Goal: Transaction & Acquisition: Purchase product/service

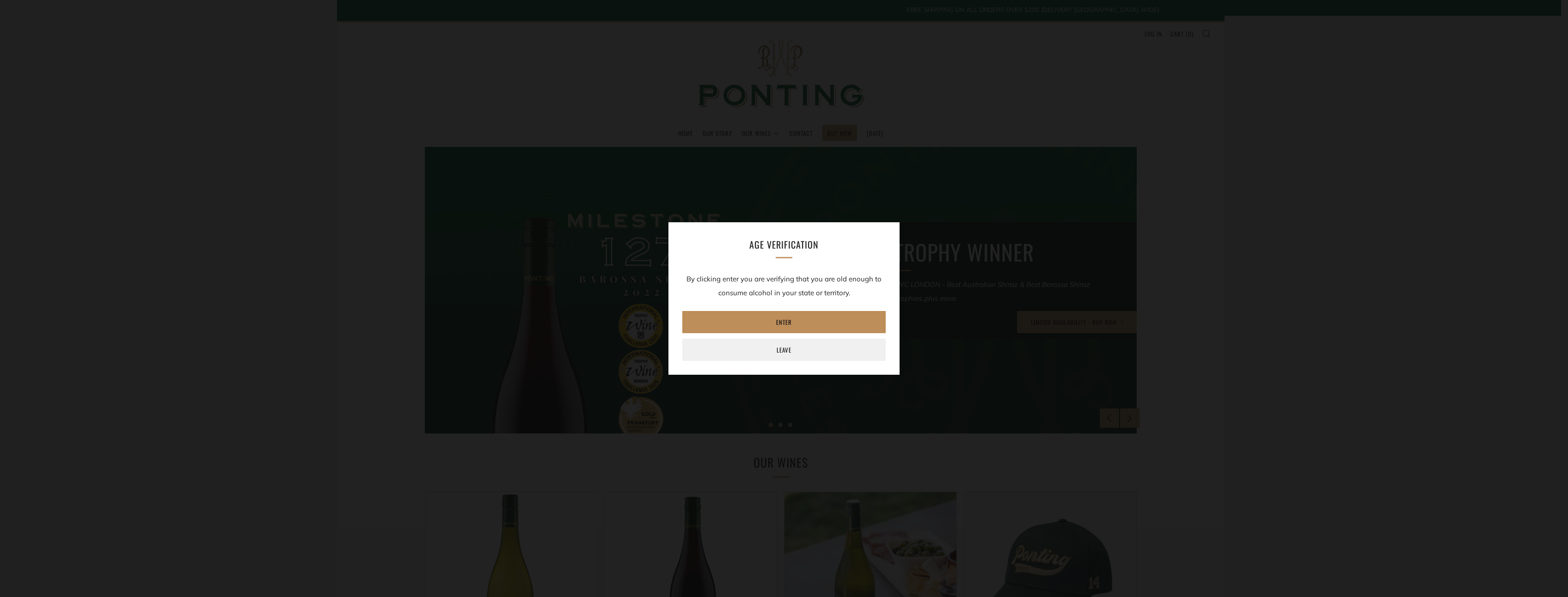
click at [804, 325] on link "Enter" at bounding box center [784, 322] width 204 height 22
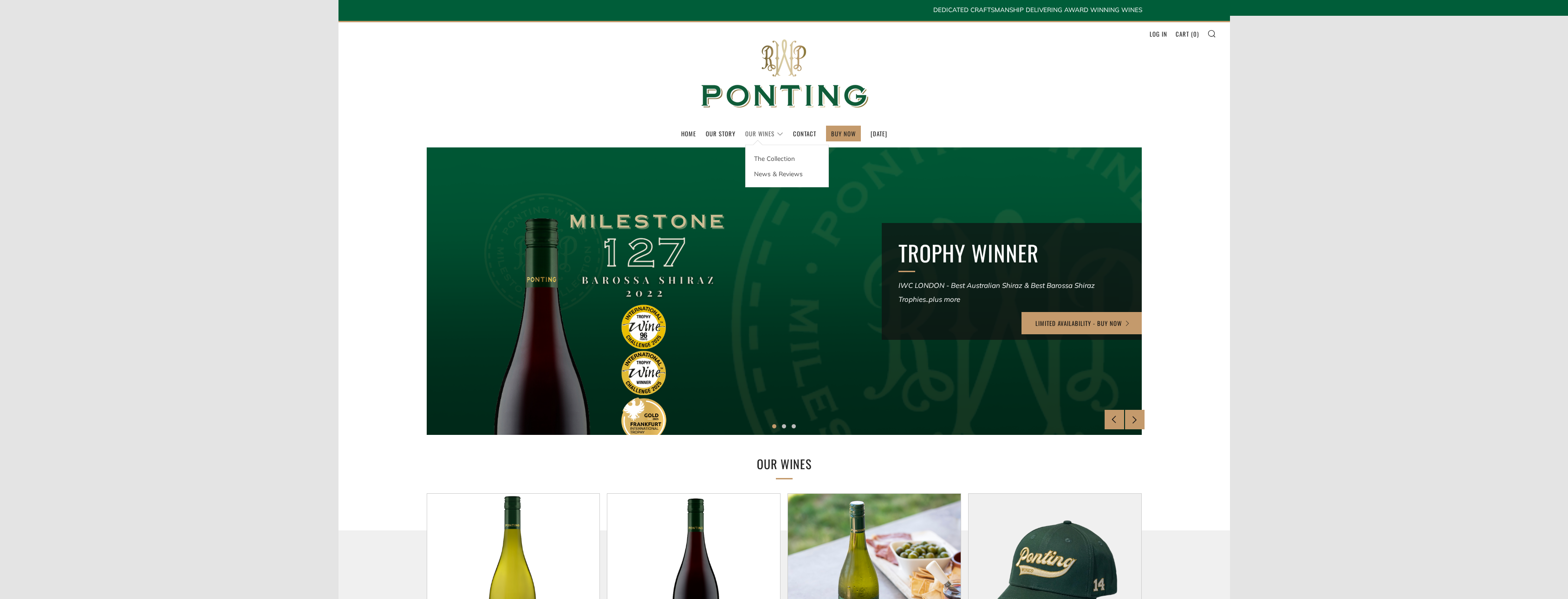
click at [753, 133] on link "Our Wines" at bounding box center [764, 133] width 38 height 15
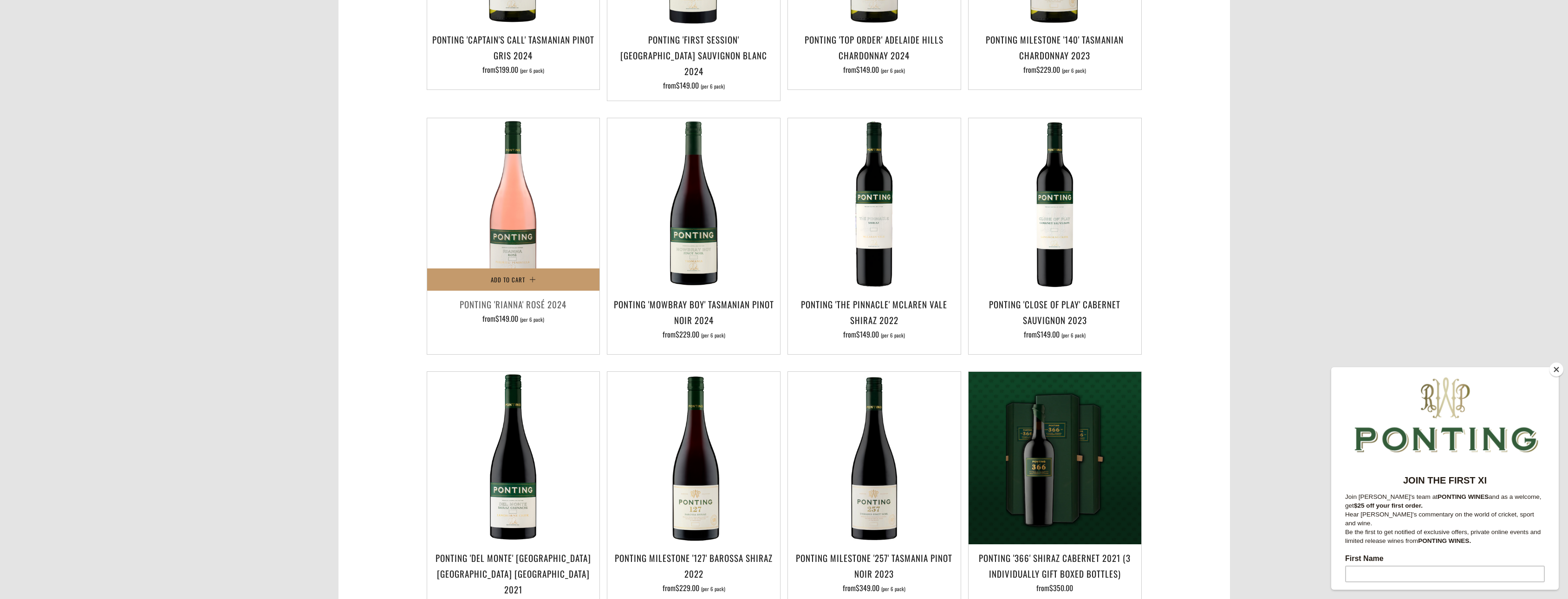
scroll to position [371, 0]
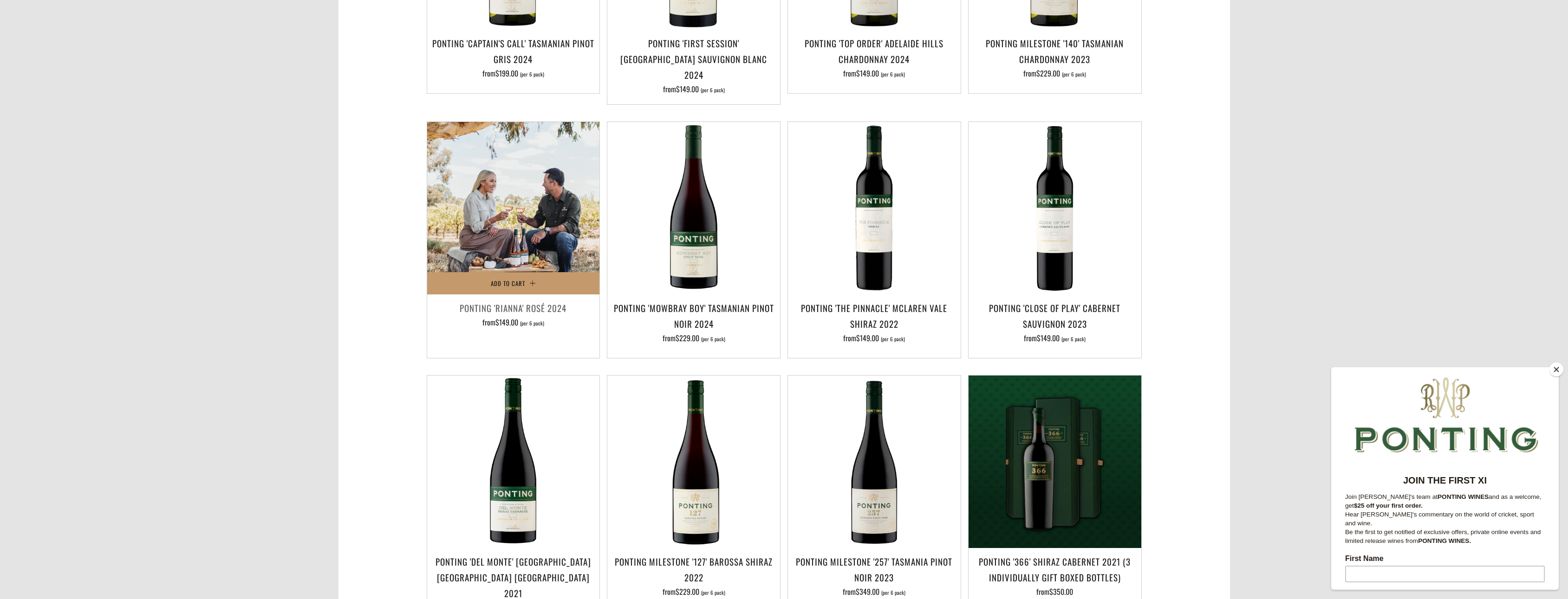
click at [529, 234] on img at bounding box center [514, 209] width 173 height 173
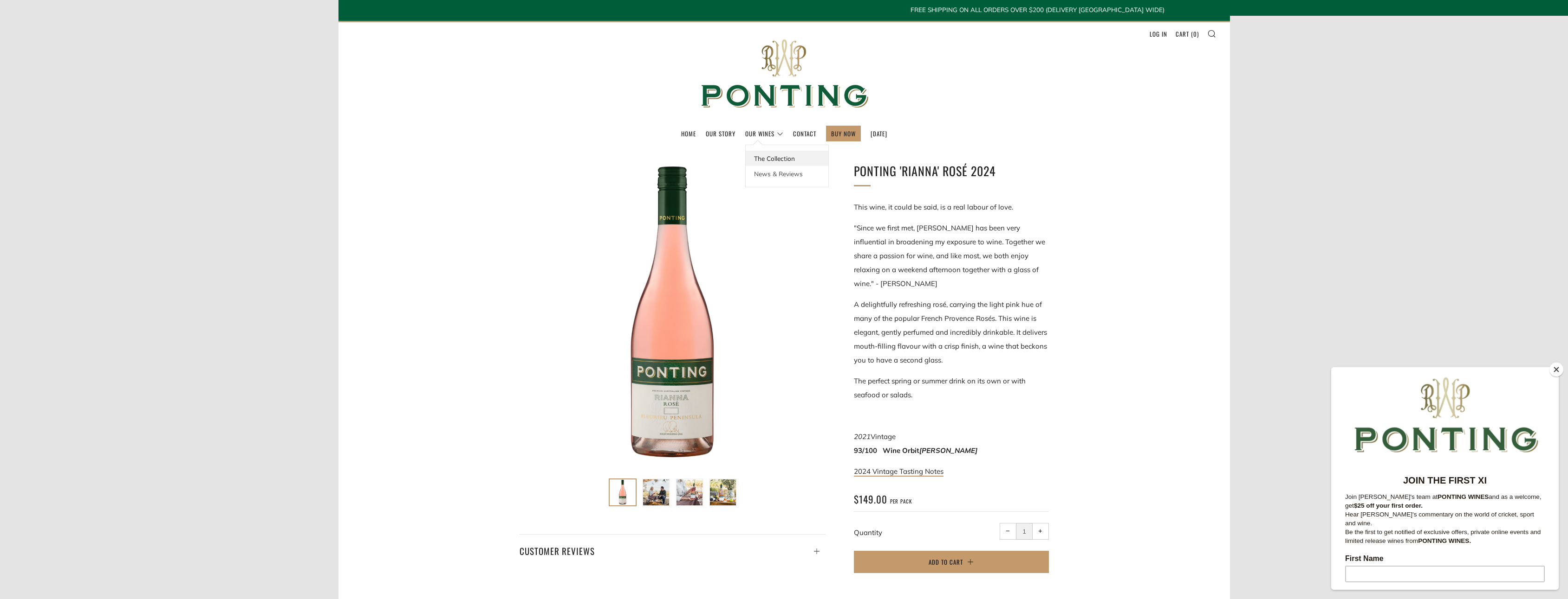
click at [765, 157] on link "The Collection" at bounding box center [787, 158] width 82 height 15
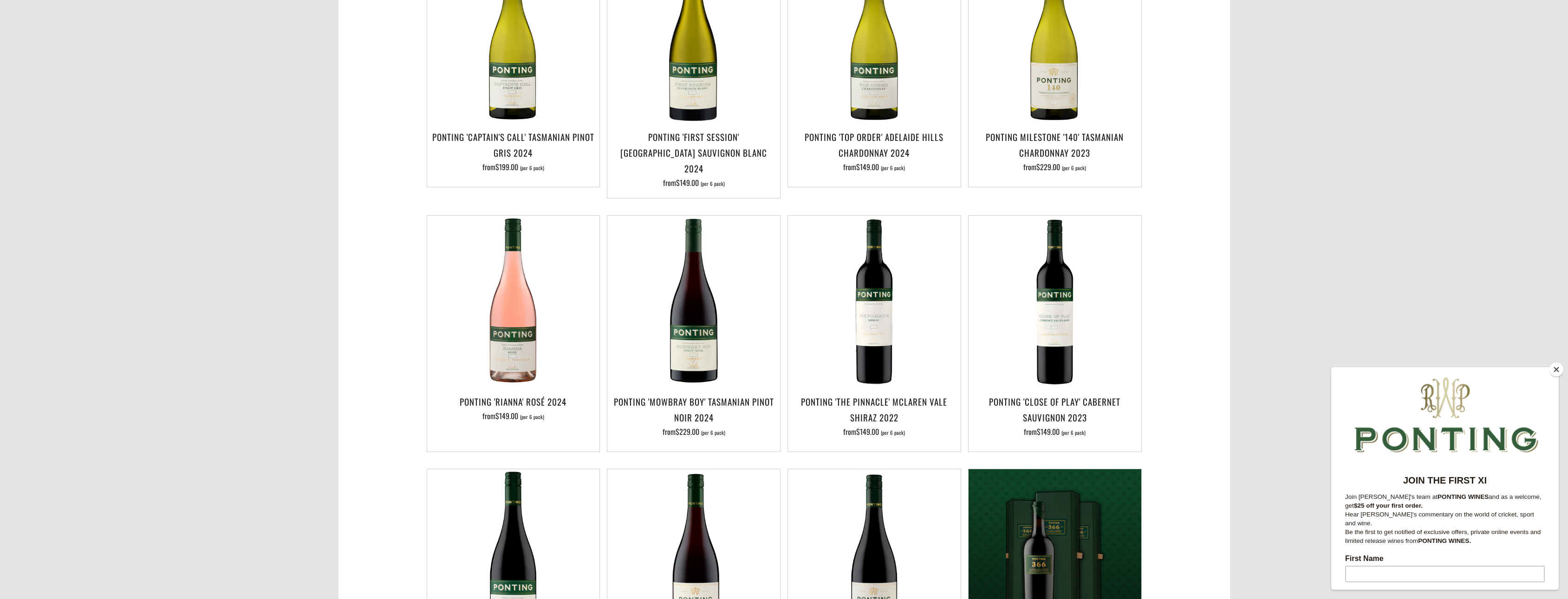
scroll to position [278, 0]
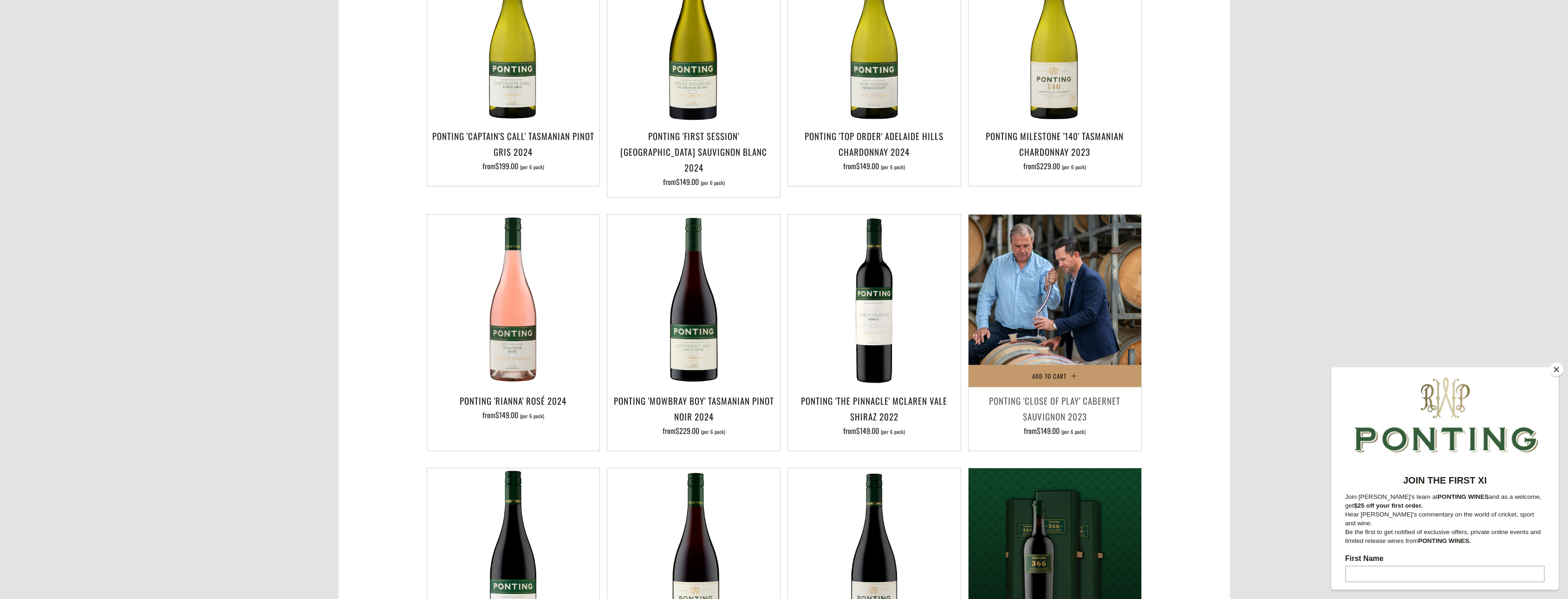
click at [1059, 327] on img at bounding box center [1055, 301] width 173 height 173
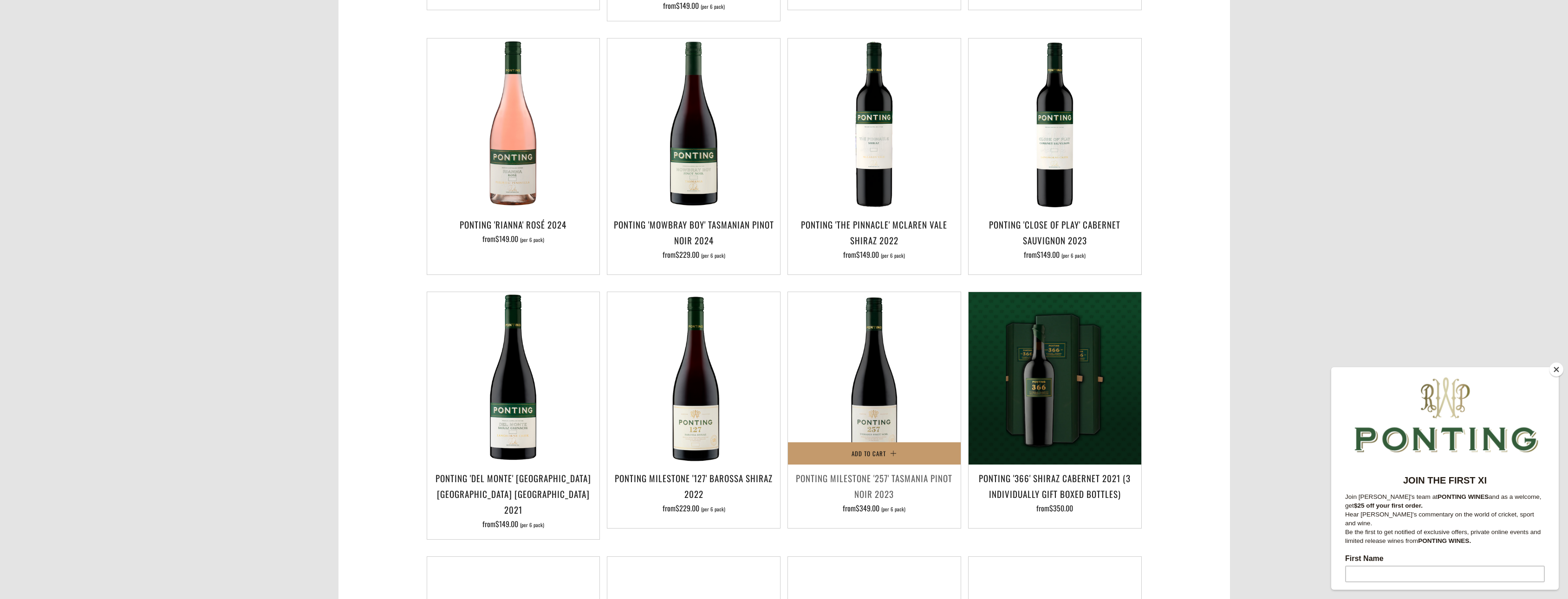
scroll to position [510, 0]
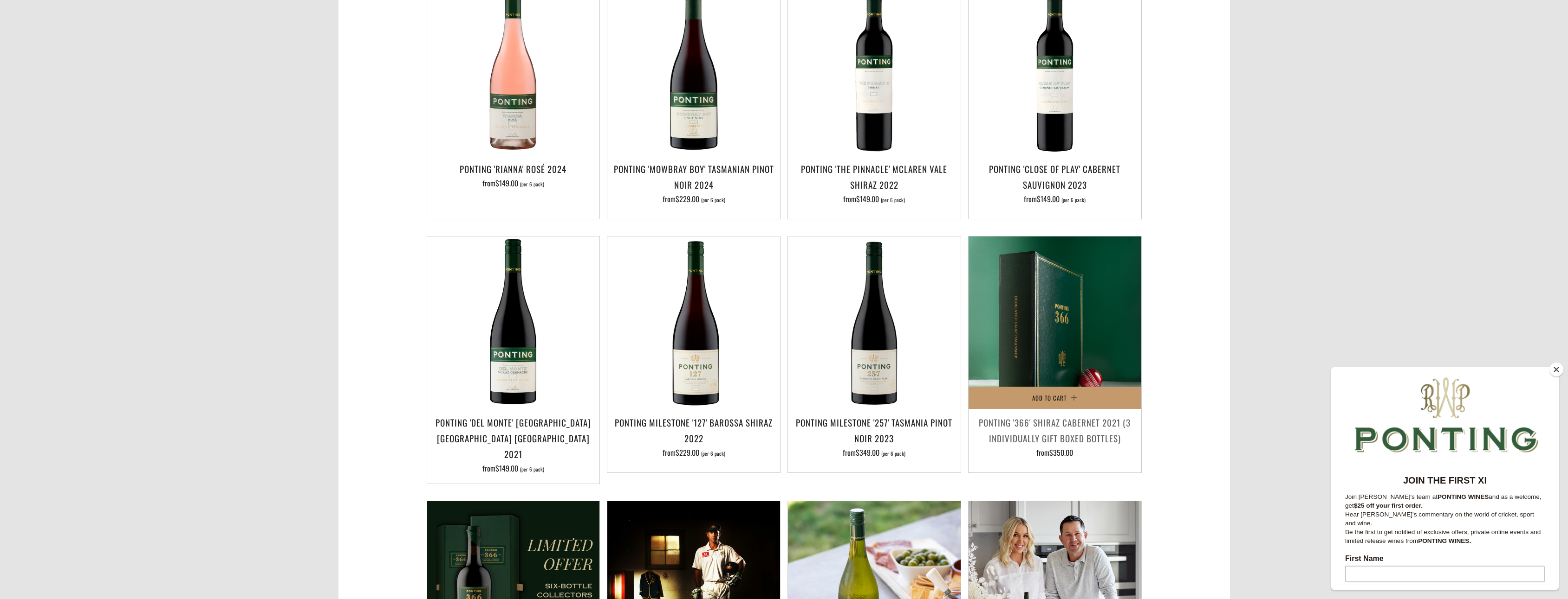
click at [1062, 360] on img at bounding box center [1055, 323] width 173 height 173
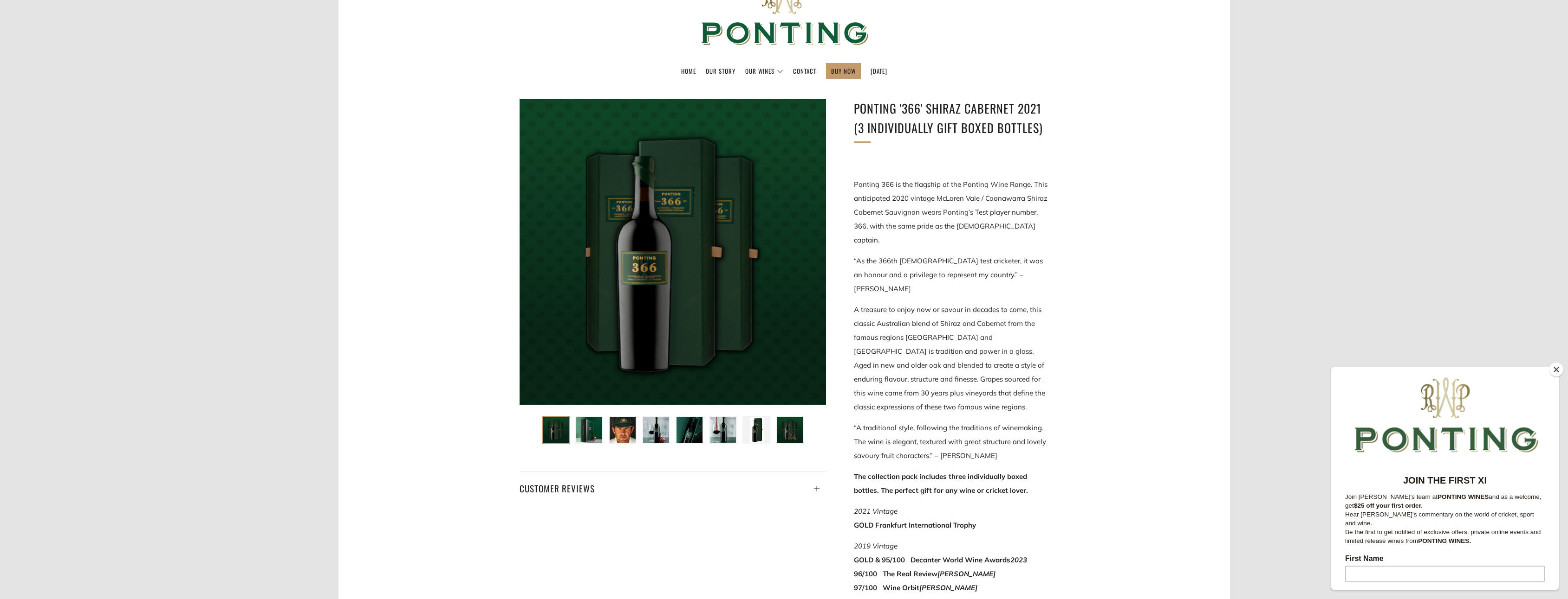
scroll to position [46, 0]
